Goal: Information Seeking & Learning: Learn about a topic

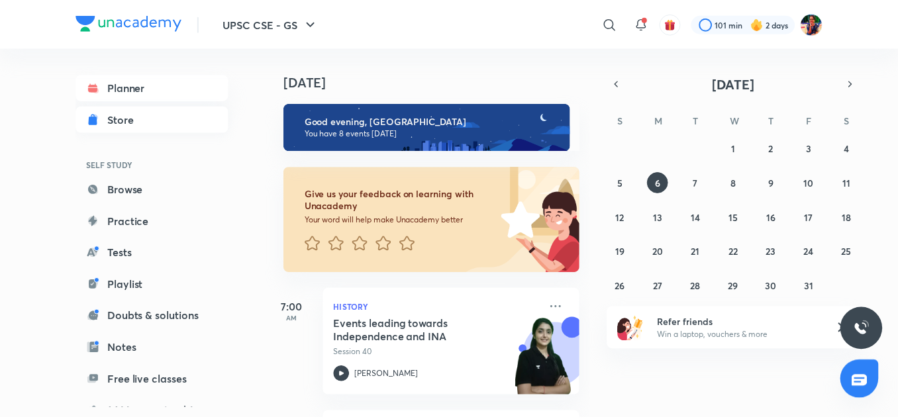
scroll to position [145, 0]
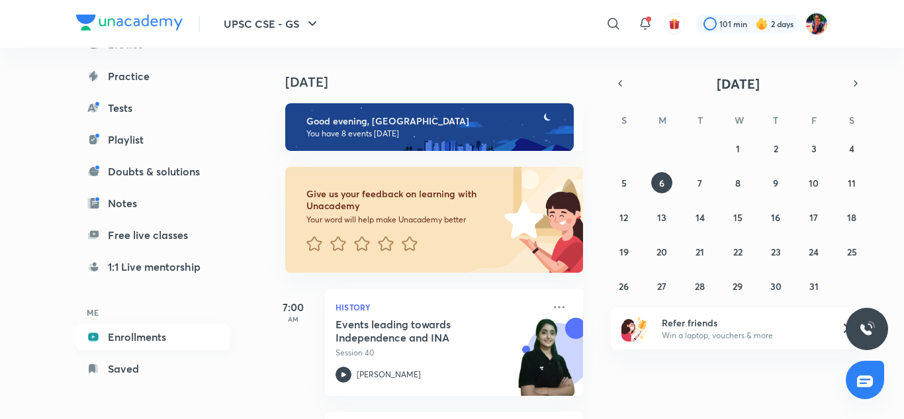
click at [150, 334] on link "Enrollments" at bounding box center [153, 337] width 154 height 26
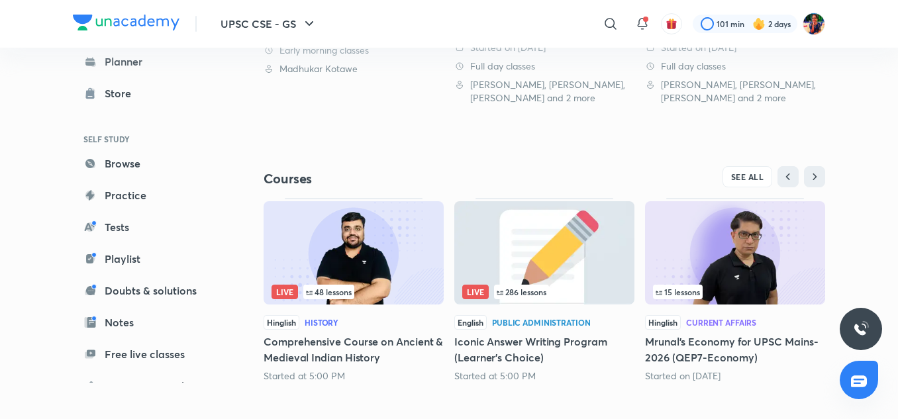
scroll to position [508, 0]
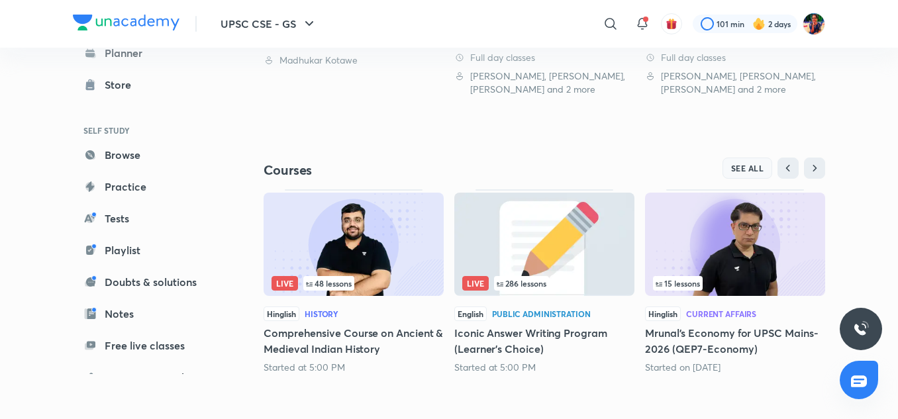
click at [743, 164] on span "SEE ALL" at bounding box center [747, 168] width 33 height 9
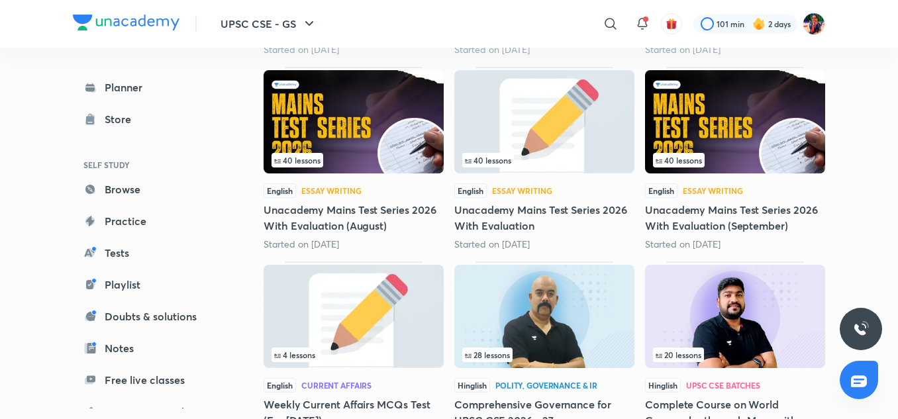
scroll to position [968, 0]
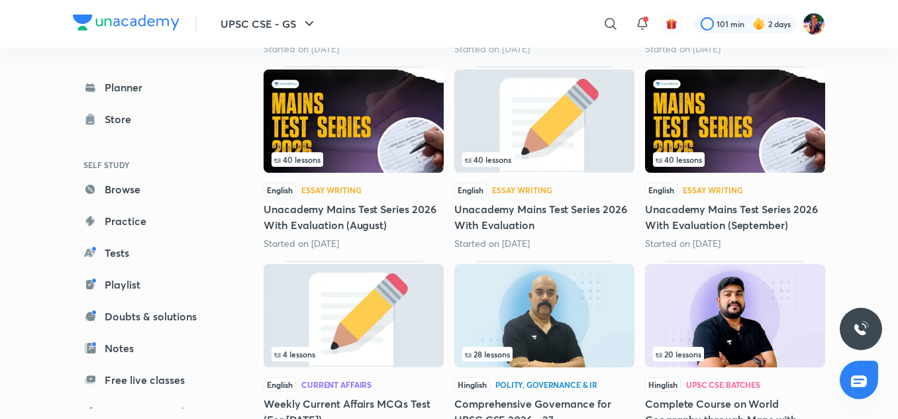
click at [594, 295] on img at bounding box center [544, 315] width 180 height 103
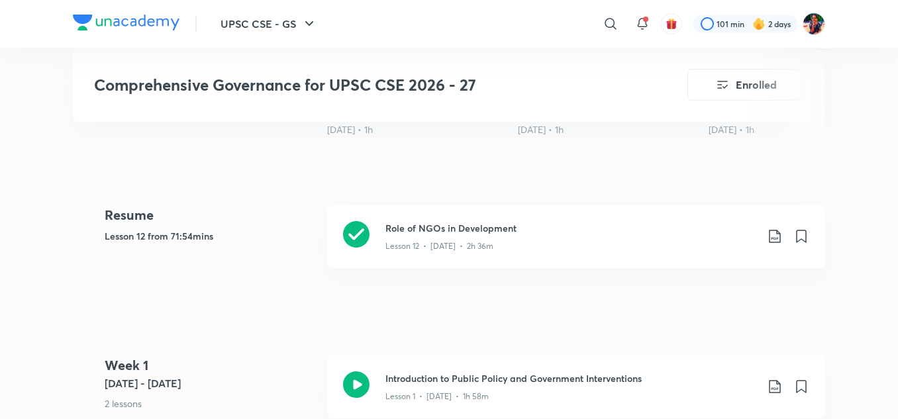
scroll to position [556, 0]
click at [355, 228] on icon at bounding box center [356, 233] width 26 height 26
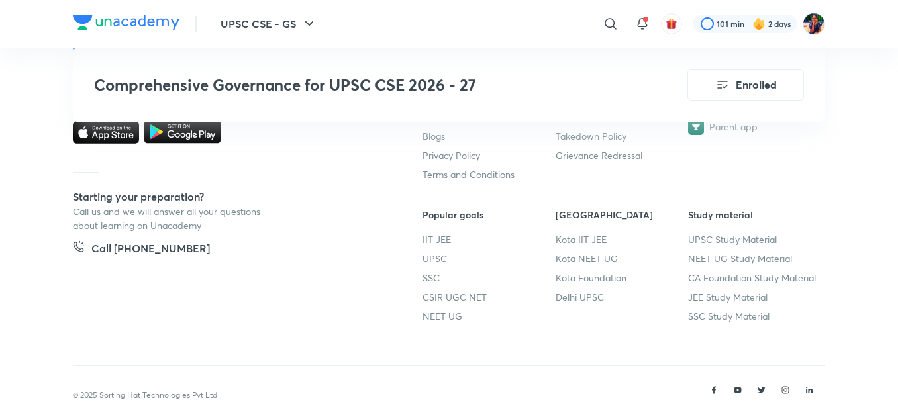
scroll to position [3786, 0]
